Goal: Navigation & Orientation: Find specific page/section

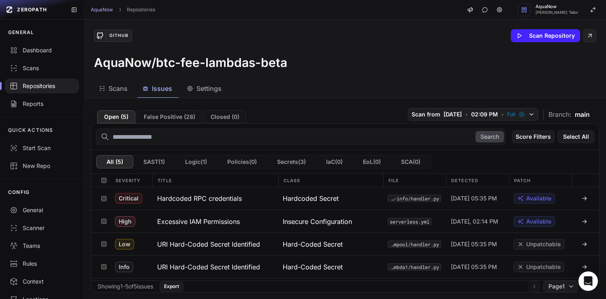
scroll to position [58, 0]
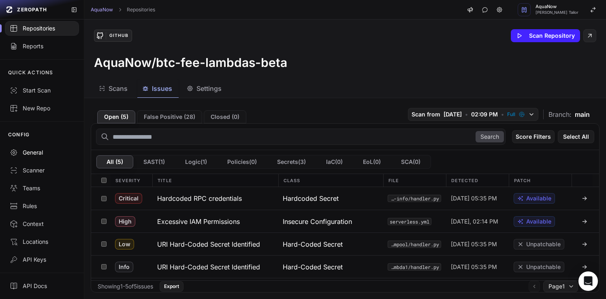
click at [34, 145] on link "General" at bounding box center [42, 152] width 84 height 18
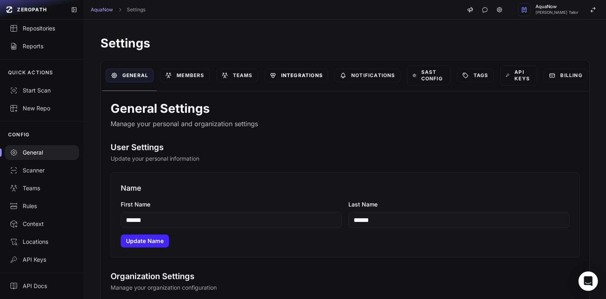
click at [290, 77] on link "Integrations" at bounding box center [297, 75] width 64 height 14
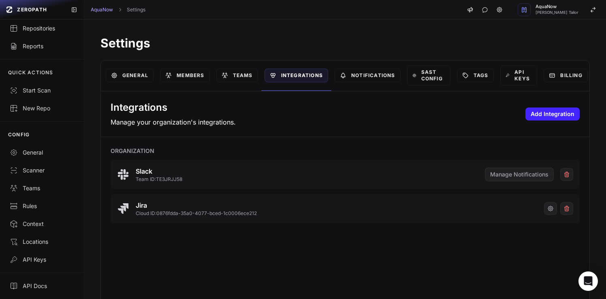
click at [547, 208] on icon "button" at bounding box center [550, 208] width 6 height 6
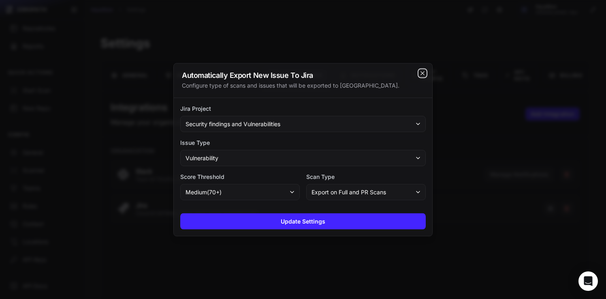
click at [421, 71] on icon "cross 2," at bounding box center [422, 73] width 6 height 6
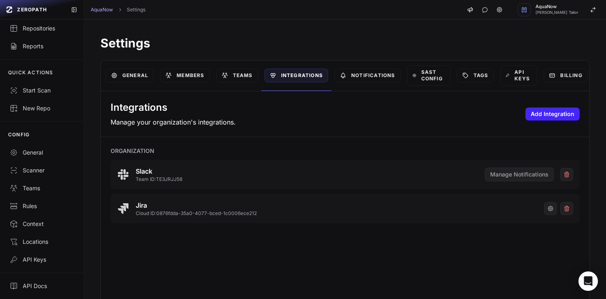
click at [229, 103] on h2 "Integrations" at bounding box center [173, 107] width 125 height 13
click at [132, 79] on link "General" at bounding box center [130, 75] width 48 height 14
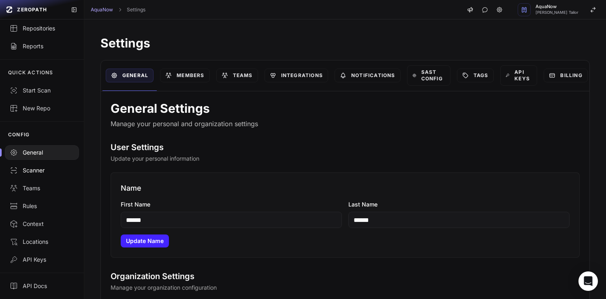
click at [28, 172] on div "Scanner" at bounding box center [42, 170] width 64 height 8
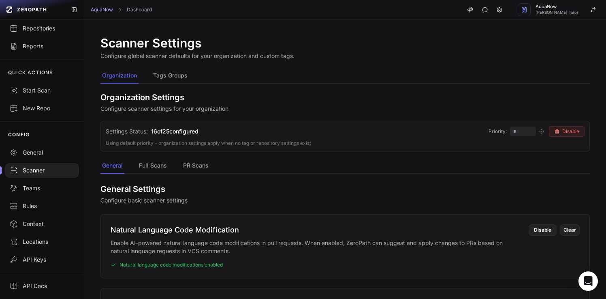
click at [169, 70] on button "Tags Groups" at bounding box center [171, 75] width 38 height 15
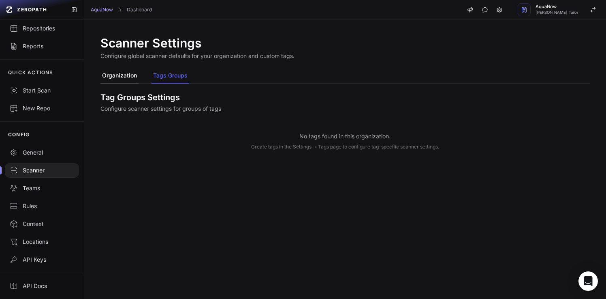
click at [120, 75] on button "Organization" at bounding box center [119, 75] width 38 height 15
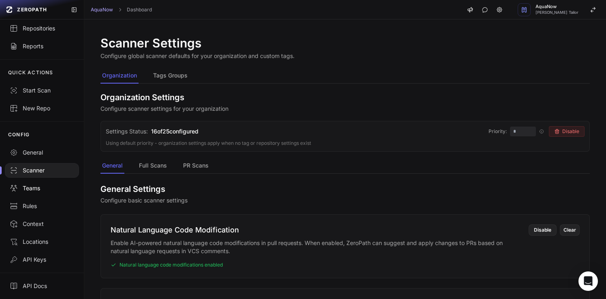
click at [26, 193] on link "Teams" at bounding box center [42, 188] width 84 height 18
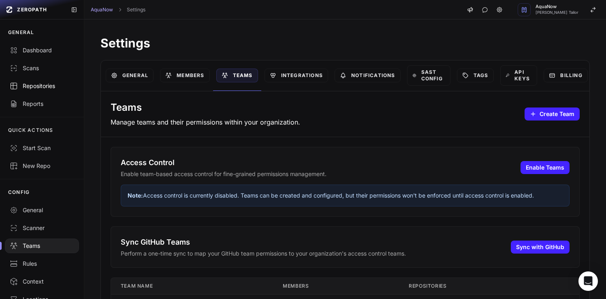
click at [44, 85] on div "Repositories" at bounding box center [42, 86] width 64 height 8
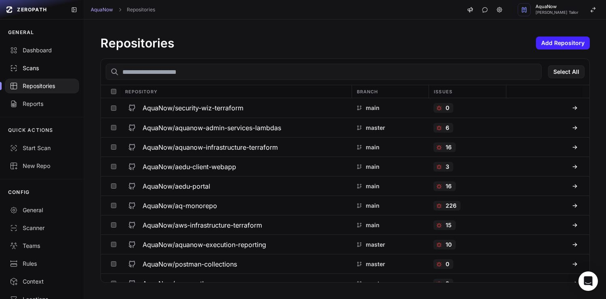
click at [42, 73] on link "Scans" at bounding box center [42, 68] width 84 height 18
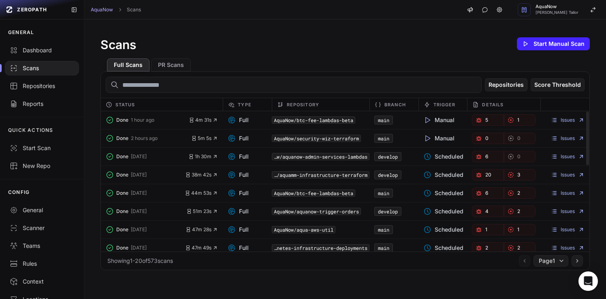
click at [233, 40] on div "Scans Start Manual Scan" at bounding box center [344, 44] width 489 height 16
